Goal: Information Seeking & Learning: Learn about a topic

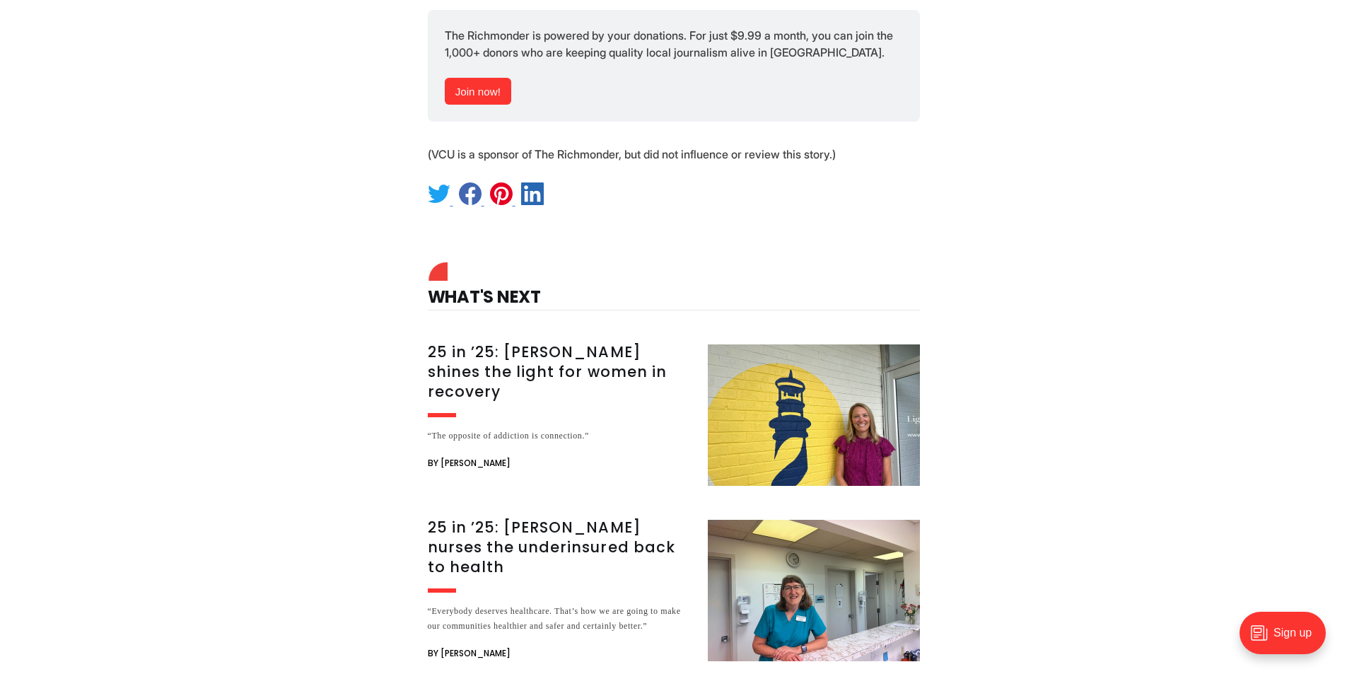
scroll to position [8270, 0]
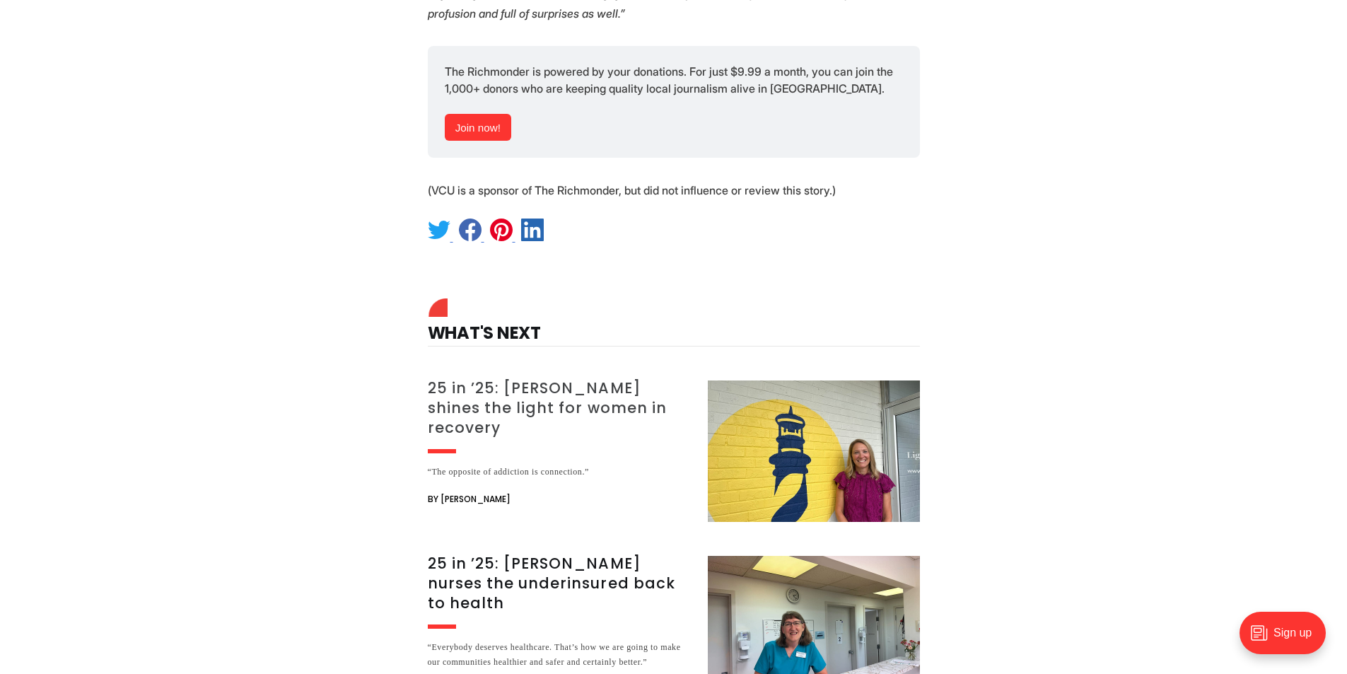
click at [602, 378] on h3 "25 in ’25: [PERSON_NAME] shines the light for women in recovery" at bounding box center [559, 407] width 263 height 59
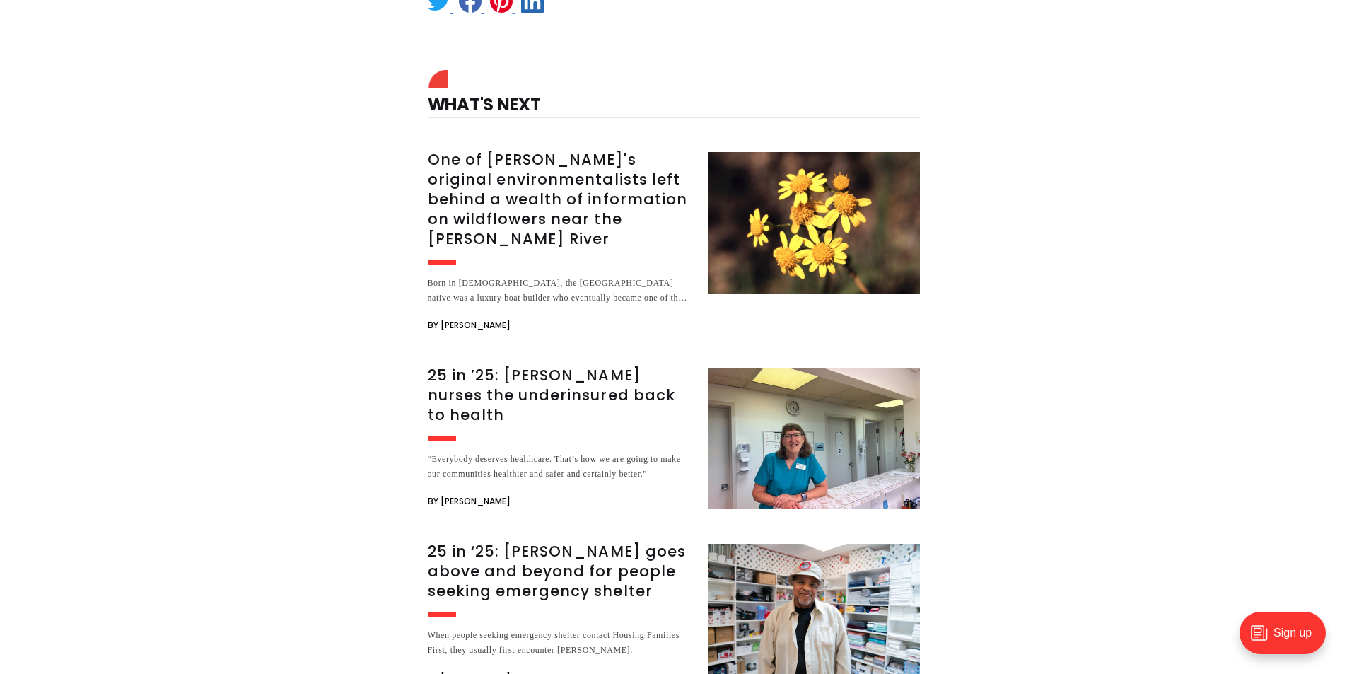
scroll to position [3464, 0]
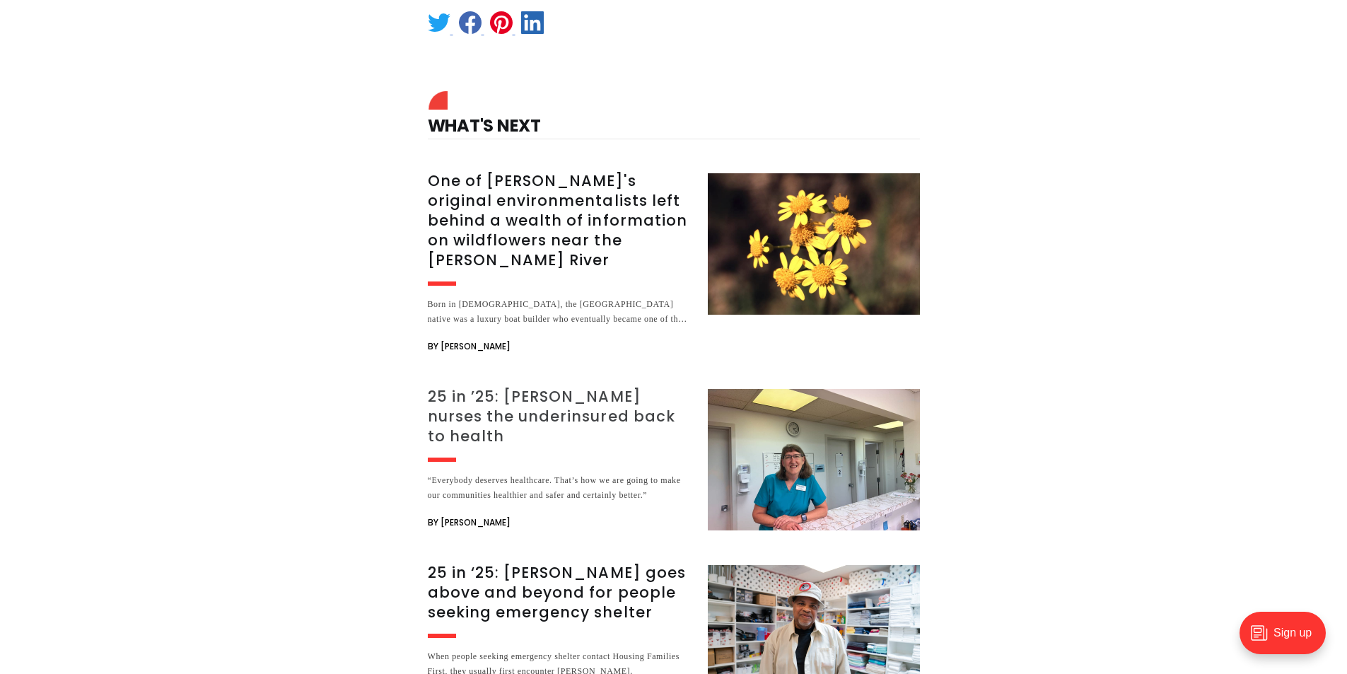
click at [536, 387] on h3 "25 in ’25: [PERSON_NAME] nurses the underinsured back to health" at bounding box center [559, 416] width 263 height 59
